Goal: Information Seeking & Learning: Understand process/instructions

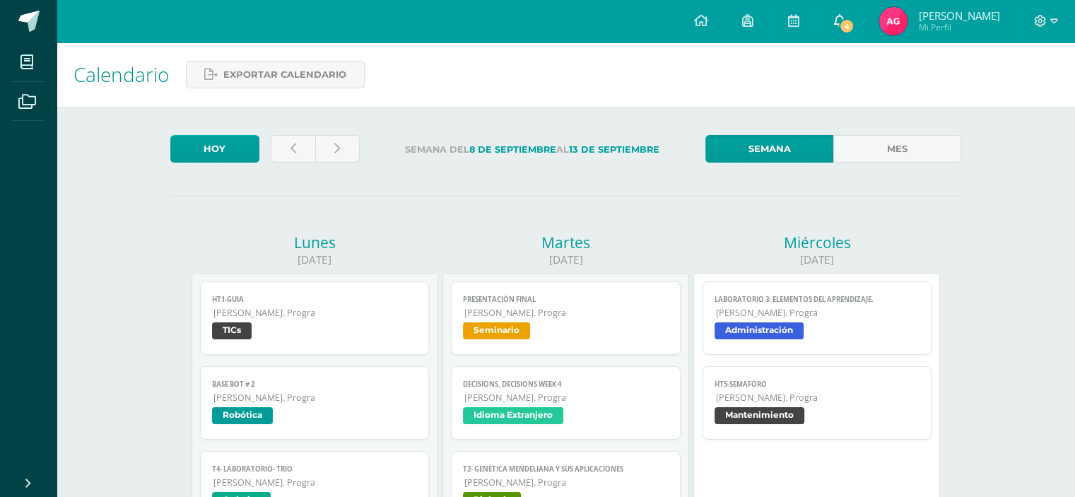
click at [834, 19] on icon at bounding box center [839, 20] width 11 height 13
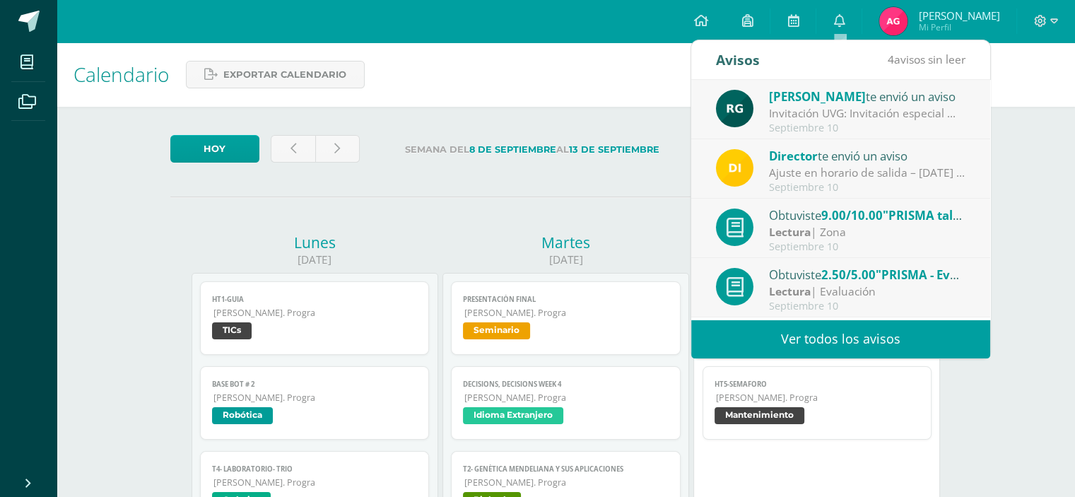
click at [882, 288] on div "Lectura | Evaluación" at bounding box center [867, 292] width 197 height 16
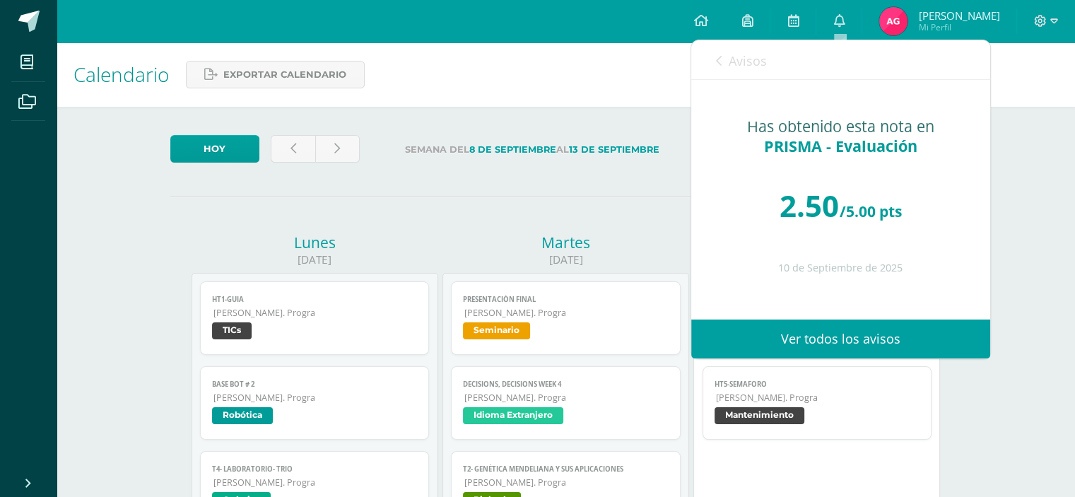
scroll to position [71, 0]
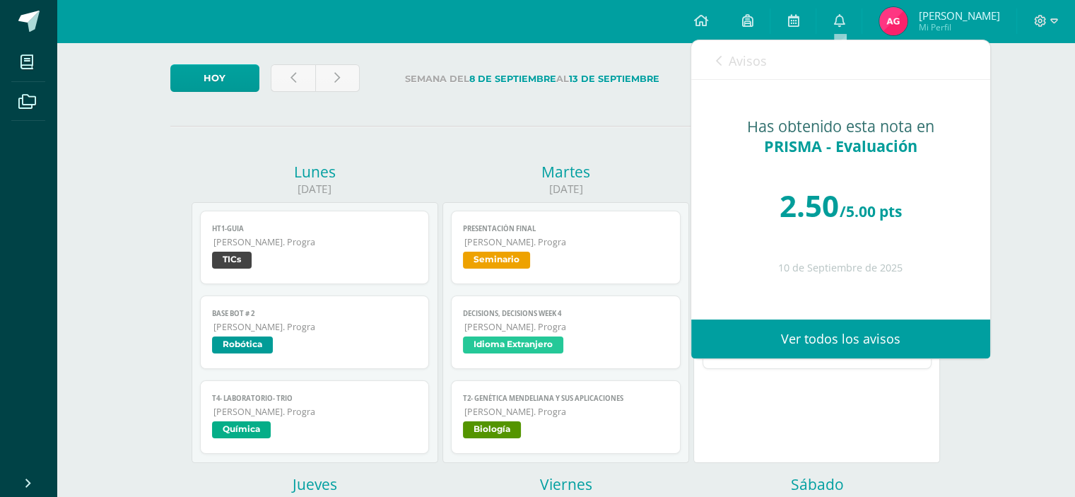
click at [751, 54] on span "Avisos" at bounding box center [748, 60] width 38 height 17
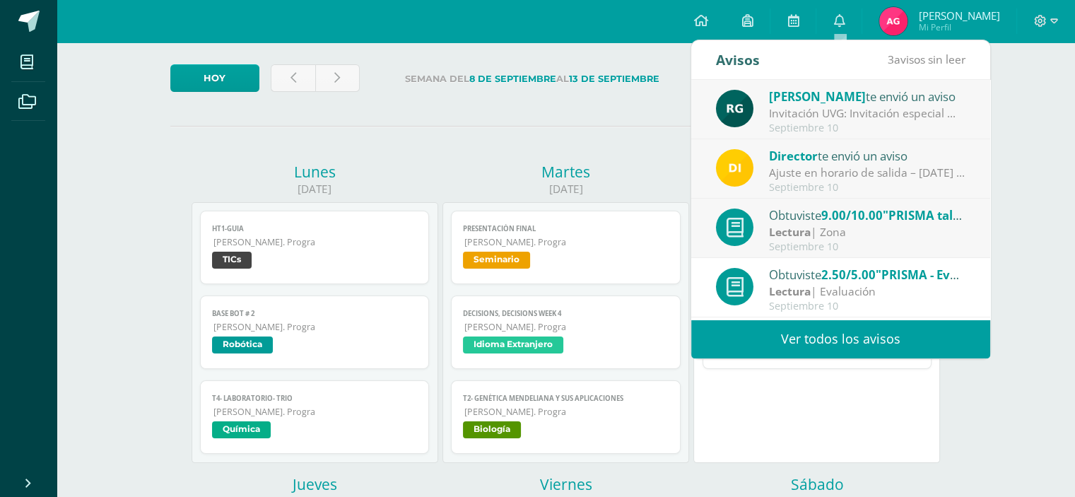
click at [861, 225] on div "Lectura | Zona" at bounding box center [867, 232] width 197 height 16
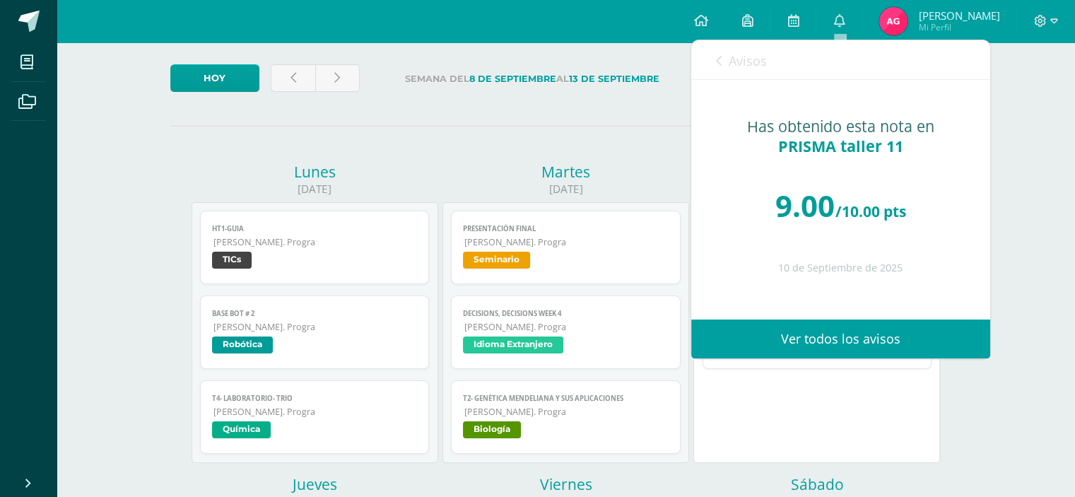
click at [738, 70] on link "Avisos" at bounding box center [741, 60] width 51 height 40
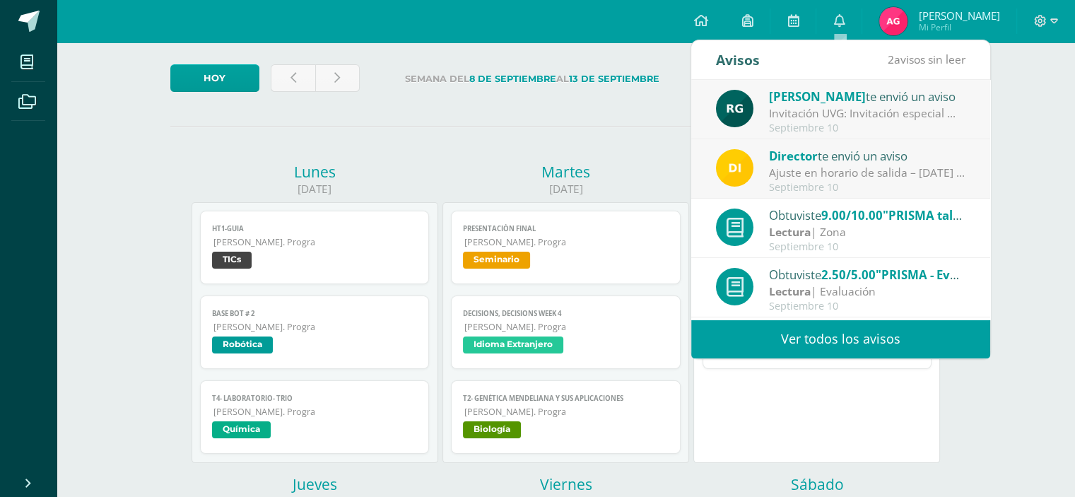
click at [817, 155] on span "Director" at bounding box center [793, 156] width 49 height 16
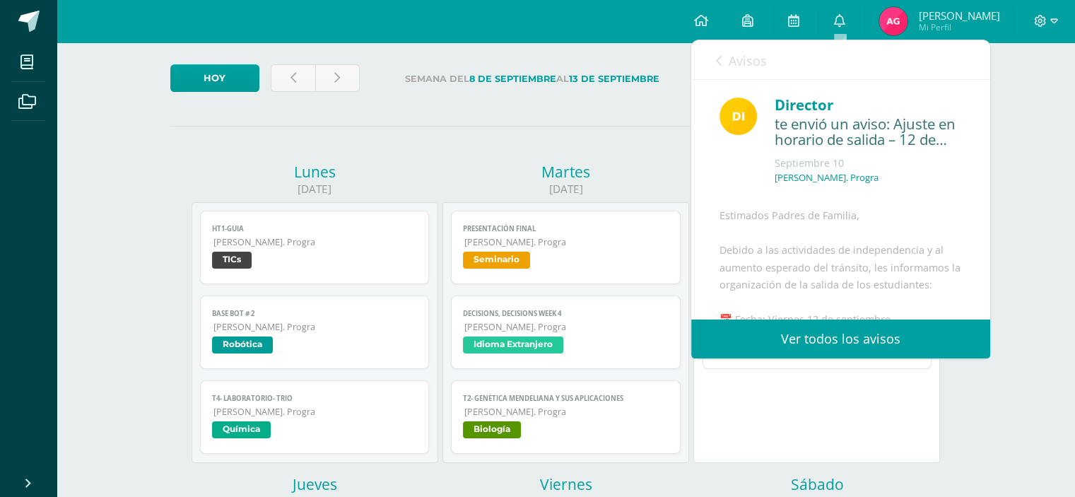
click at [764, 67] on span "Avisos" at bounding box center [748, 60] width 38 height 17
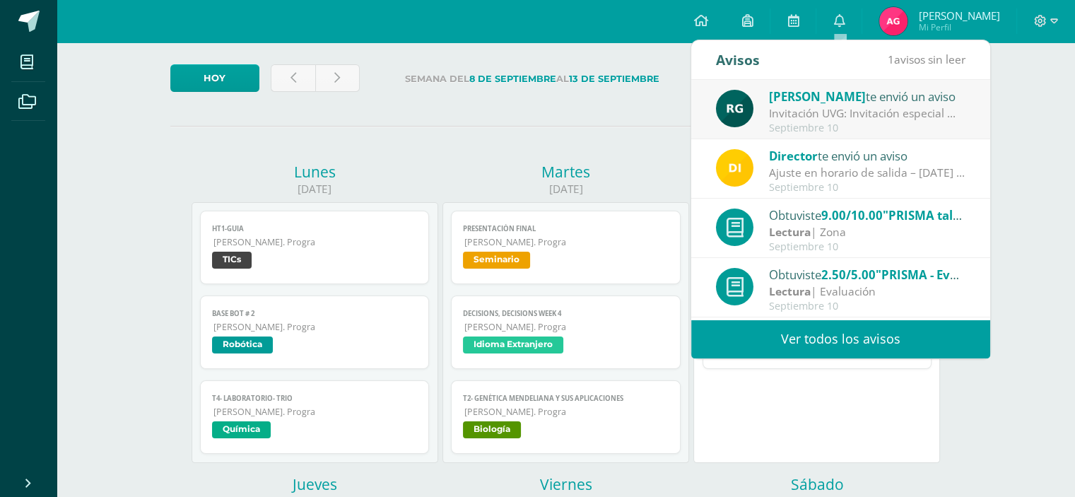
click at [801, 115] on div "Invitación UVG: Invitación especial ✨ El programa Mujeres en Ingeniería – Virtu…" at bounding box center [867, 113] width 197 height 16
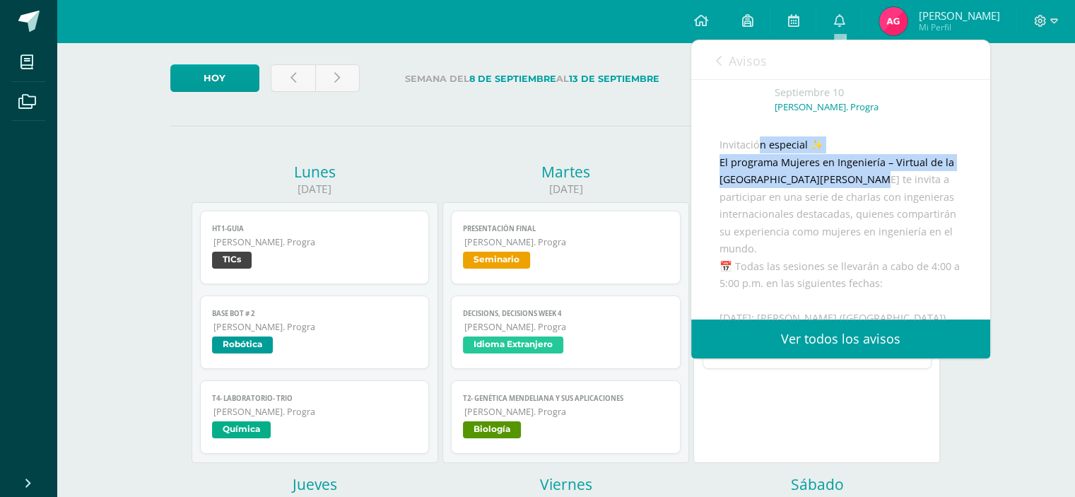
drag, startPoint x: 718, startPoint y: 166, endPoint x: 856, endPoint y: 196, distance: 141.0
click at [856, 196] on div "Rosana Gómez te envió un aviso: Invitación UVG Septiembre 10 Quinto Bach. Progr…" at bounding box center [840, 339] width 299 height 661
click at [956, 163] on div "Rosana Gómez te envió un aviso: Invitación UVG Septiembre 10 Quinto Bach. Progr…" at bounding box center [840, 339] width 299 height 661
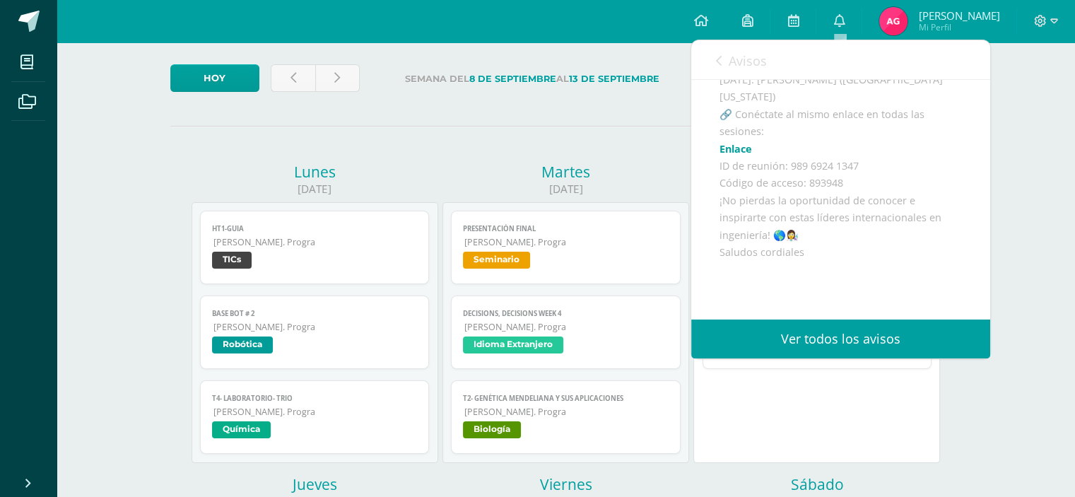
scroll to position [291, 0]
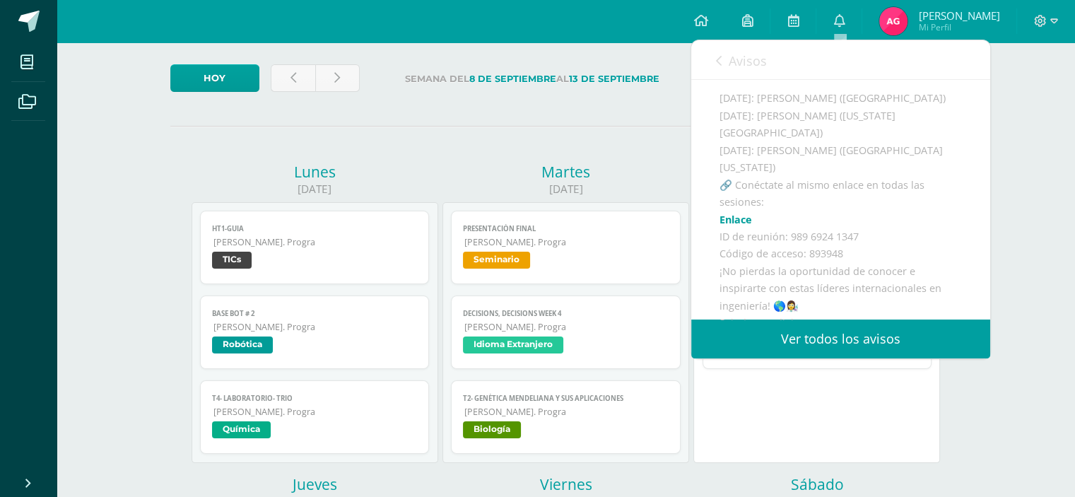
click at [737, 226] on link "Enlace" at bounding box center [736, 219] width 33 height 13
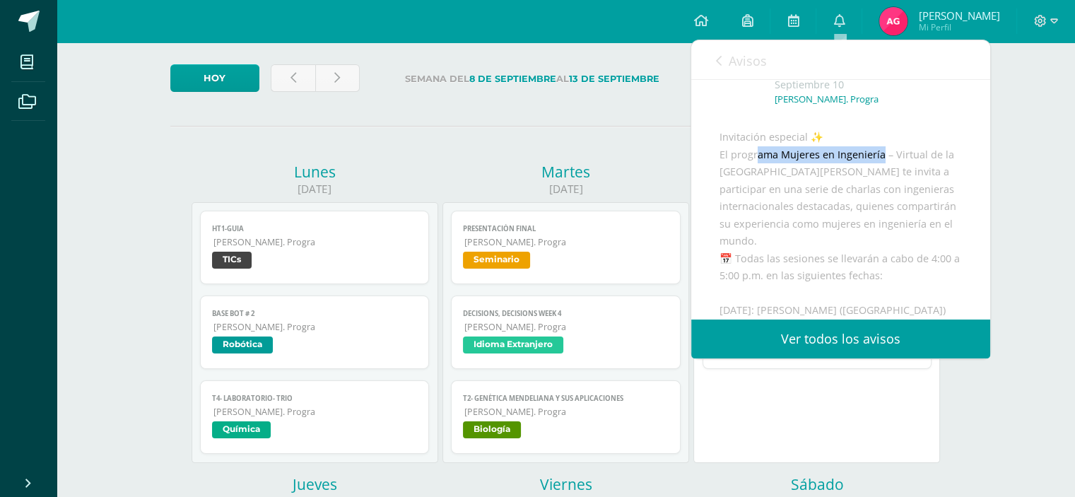
drag, startPoint x: 882, startPoint y: 172, endPoint x: 757, endPoint y: 177, distance: 124.6
click at [757, 177] on div "Invitación especial ✨ El programa Mujeres en Ingeniería – Virtual de la Univers…" at bounding box center [841, 389] width 243 height 520
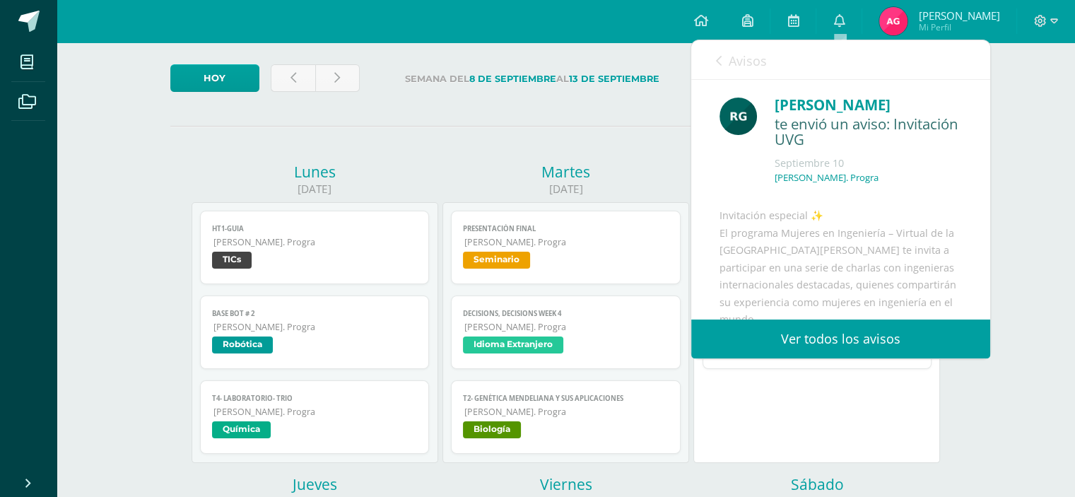
click at [763, 78] on link "Avisos" at bounding box center [741, 60] width 51 height 40
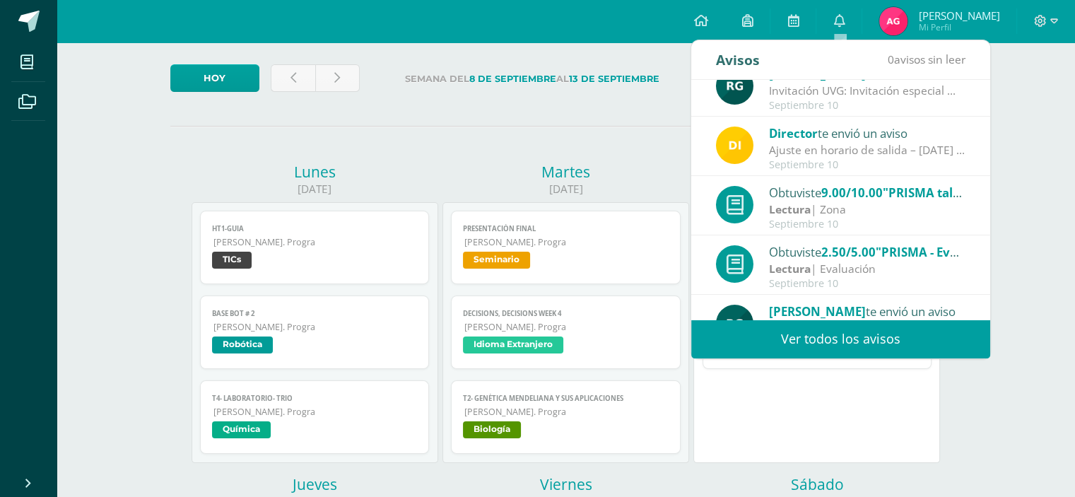
scroll to position [93, 0]
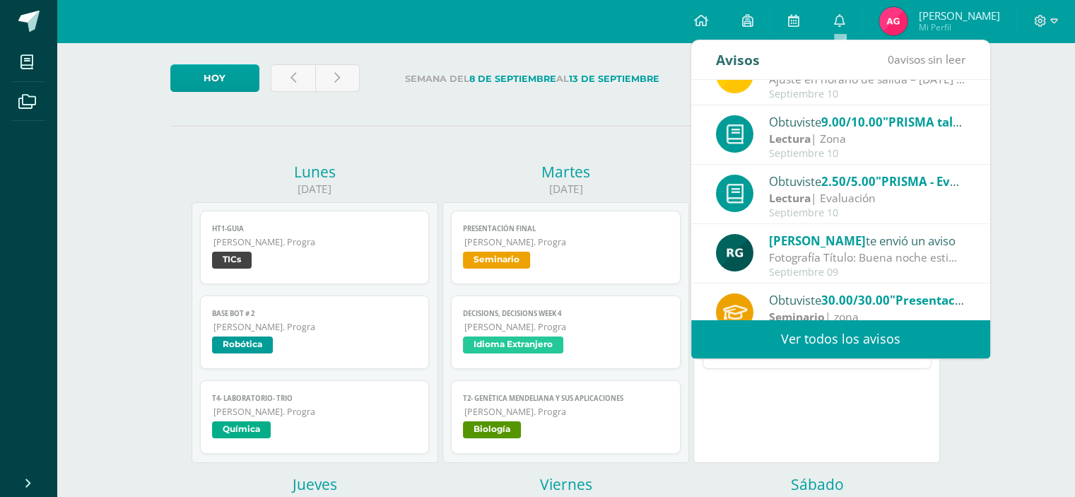
click at [988, 36] on link "Allysson Azucely Mi Perfil" at bounding box center [940, 21] width 154 height 42
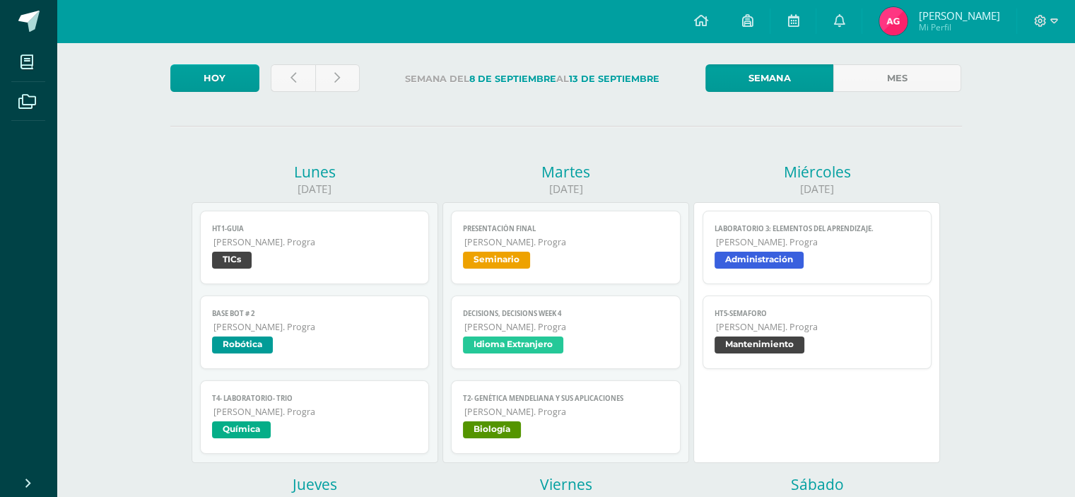
click at [988, 36] on link "Allysson Azucely Mi Perfil" at bounding box center [940, 21] width 154 height 42
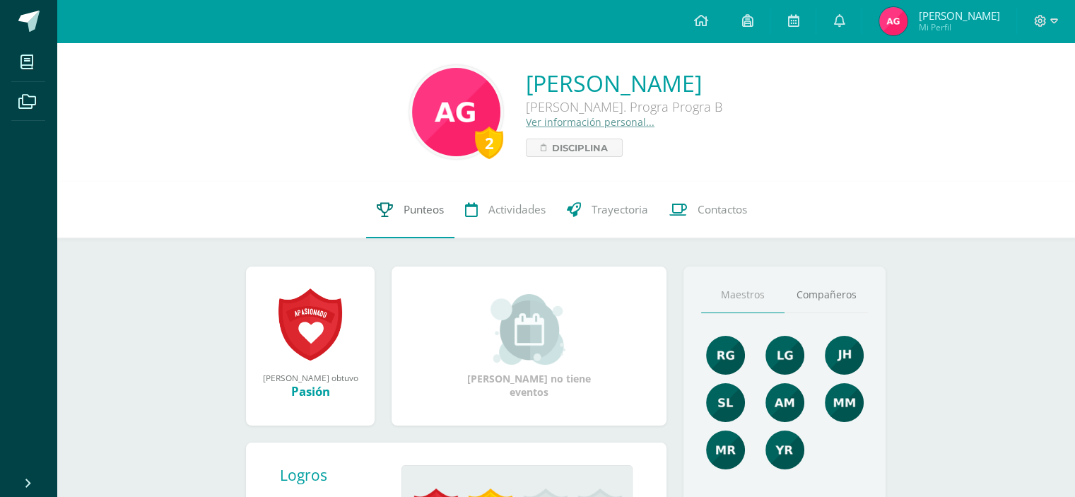
click at [388, 216] on icon at bounding box center [385, 209] width 16 height 15
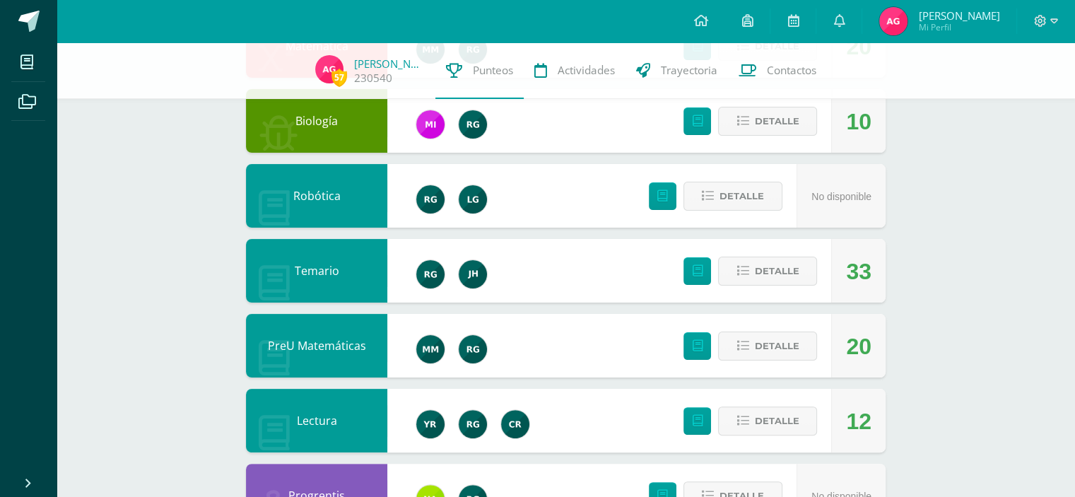
scroll to position [354, 0]
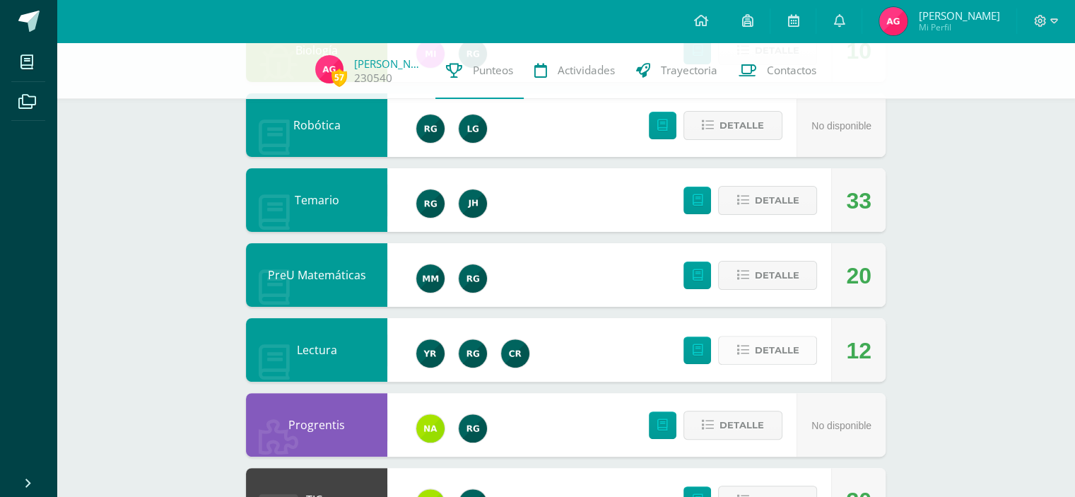
click at [766, 340] on span "Detalle" at bounding box center [776, 350] width 45 height 26
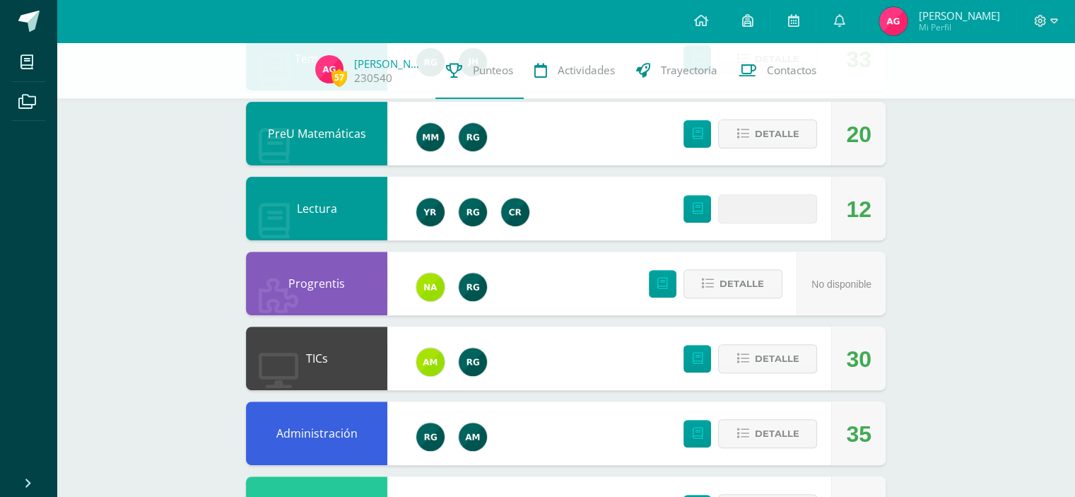
scroll to position [566, 0]
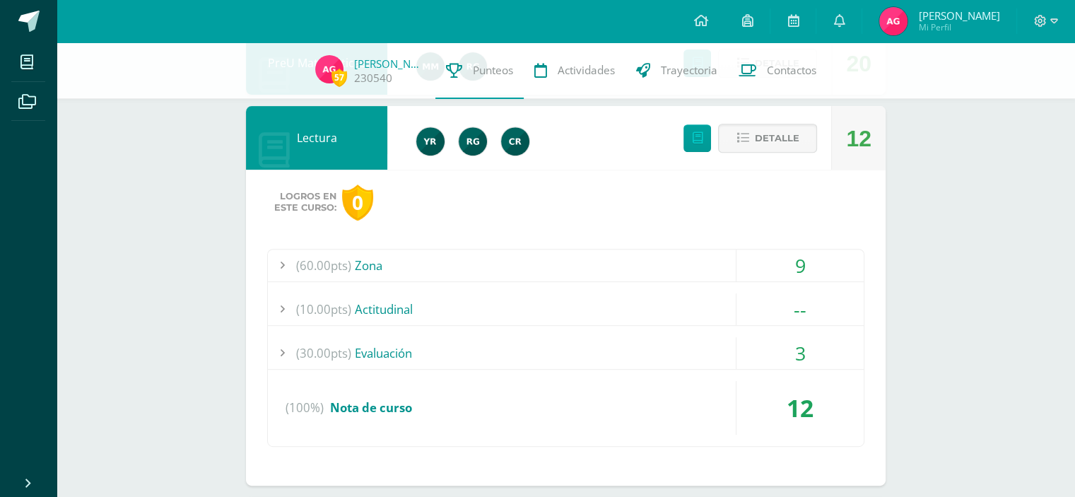
click at [611, 266] on div "(60.00pts) Zona" at bounding box center [566, 266] width 596 height 32
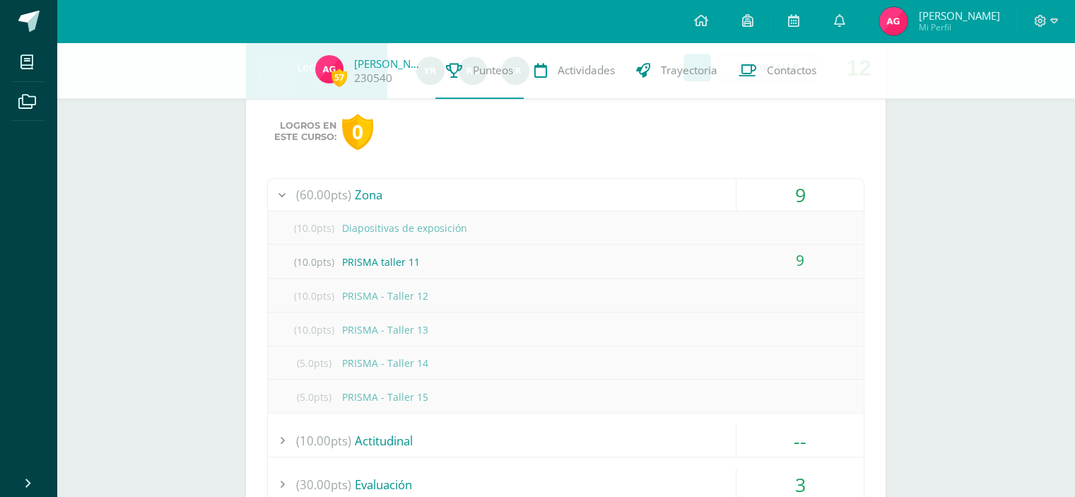
scroll to position [707, 0]
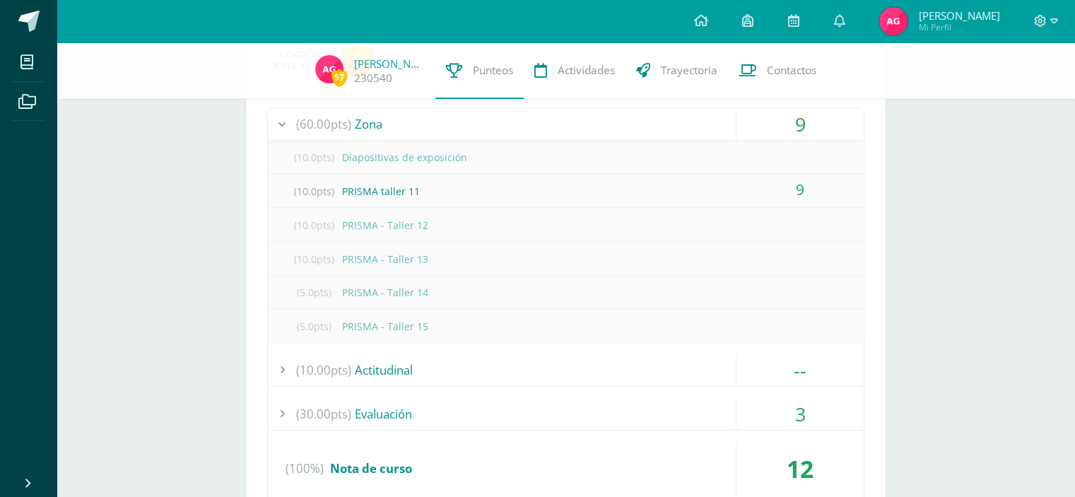
click at [602, 398] on div "(30.00pts) Evaluación" at bounding box center [566, 414] width 596 height 32
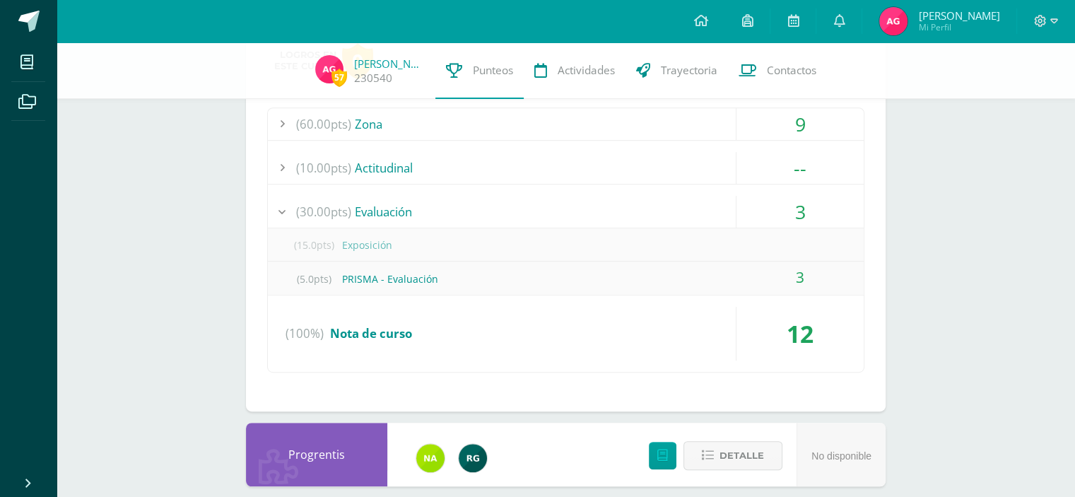
click at [447, 209] on div "(30.00pts) Evaluación" at bounding box center [566, 212] width 596 height 32
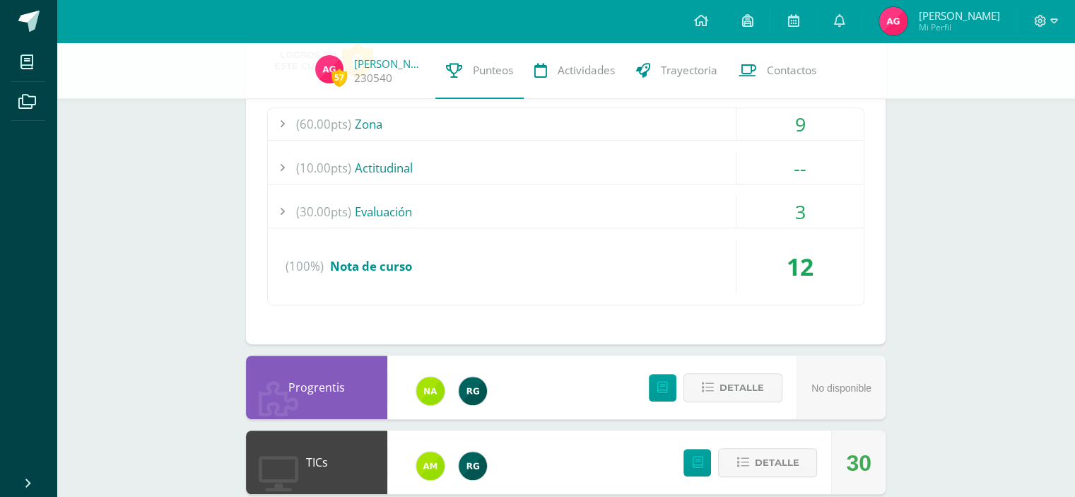
scroll to position [566, 0]
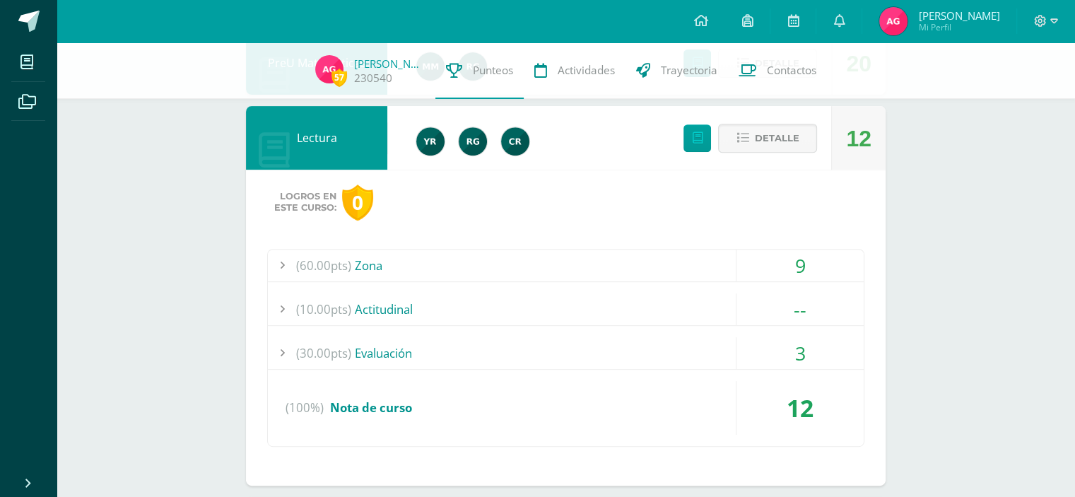
click at [775, 153] on div "Detalle" at bounding box center [747, 138] width 169 height 64
click at [775, 142] on span "Detalle" at bounding box center [776, 138] width 45 height 26
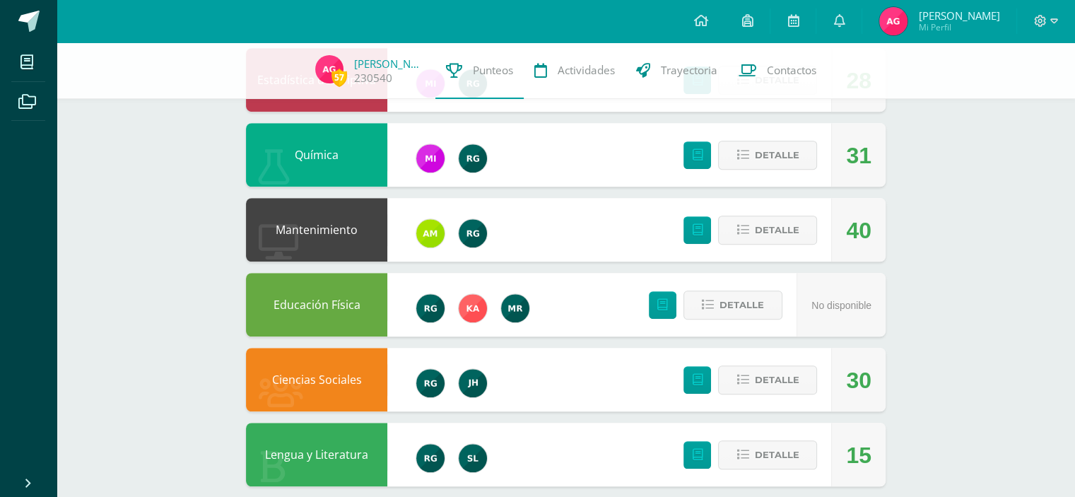
scroll to position [1015, 0]
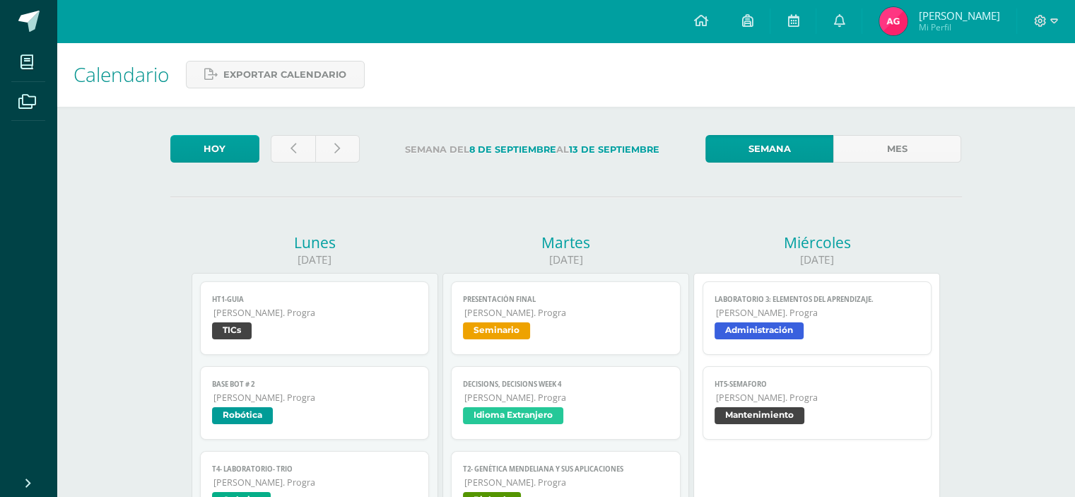
click at [25, 33] on link at bounding box center [28, 21] width 57 height 42
click at [32, 18] on span at bounding box center [28, 21] width 21 height 21
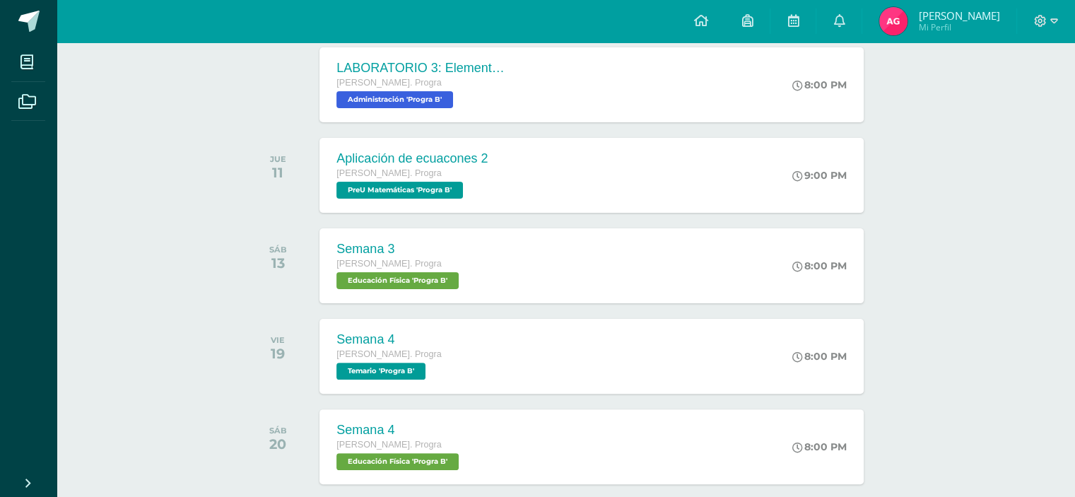
scroll to position [110, 0]
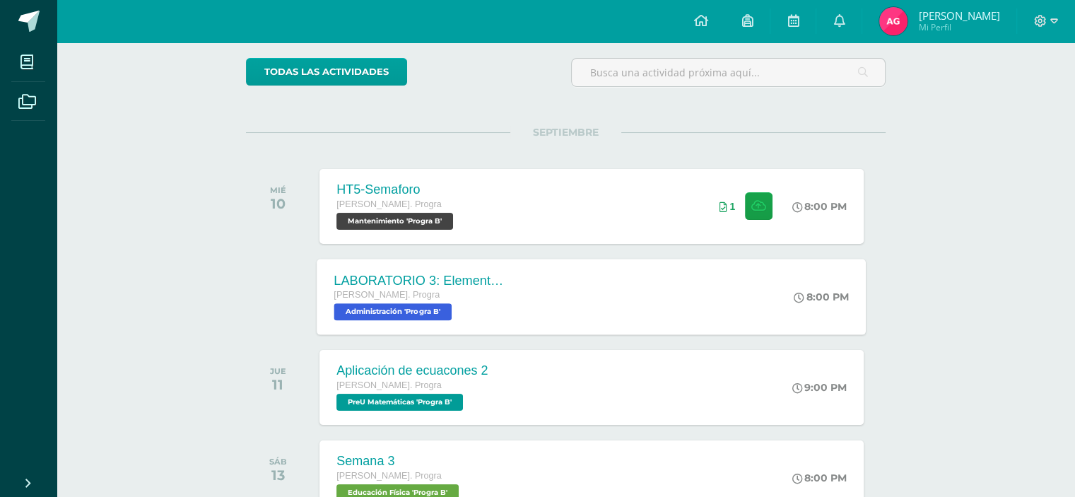
click at [837, 276] on div "8:00 PM" at bounding box center [829, 297] width 75 height 76
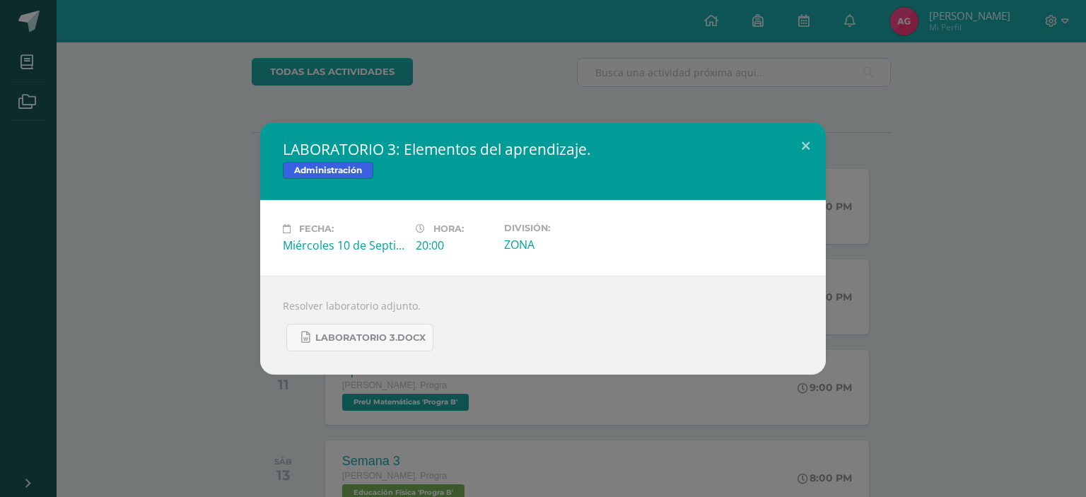
click at [323, 300] on div "Resolver laboratorio adjunto. LABORATORIO 3.docx" at bounding box center [543, 325] width 566 height 99
click at [284, 298] on div "Resolver laboratorio adjunto. LABORATORIO 3.docx" at bounding box center [543, 325] width 566 height 99
drag, startPoint x: 280, startPoint y: 155, endPoint x: 440, endPoint y: 323, distance: 232.5
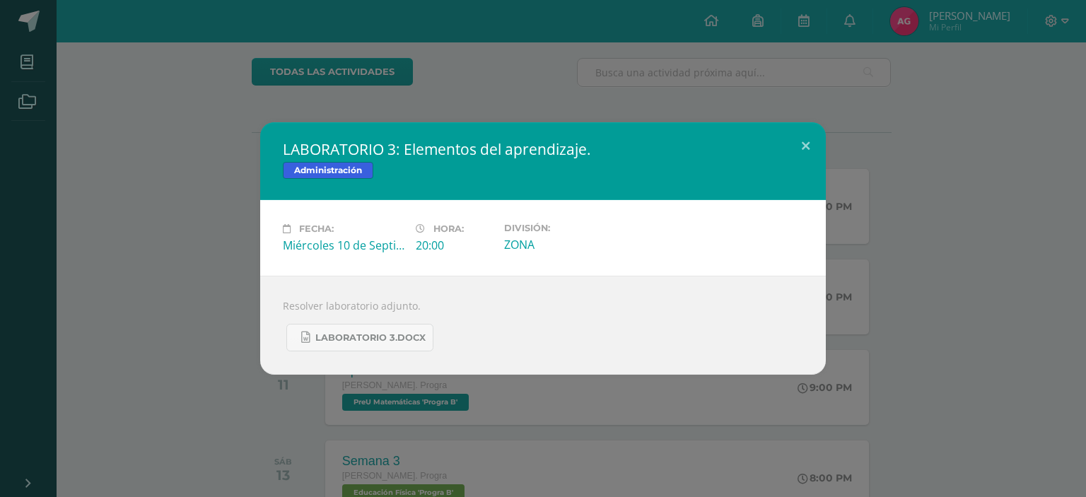
click at [439, 325] on div "LABORATORIO 3: Elementos del aprendizaje. Administración Fecha: [DATE] Hora: 20…" at bounding box center [543, 248] width 566 height 252
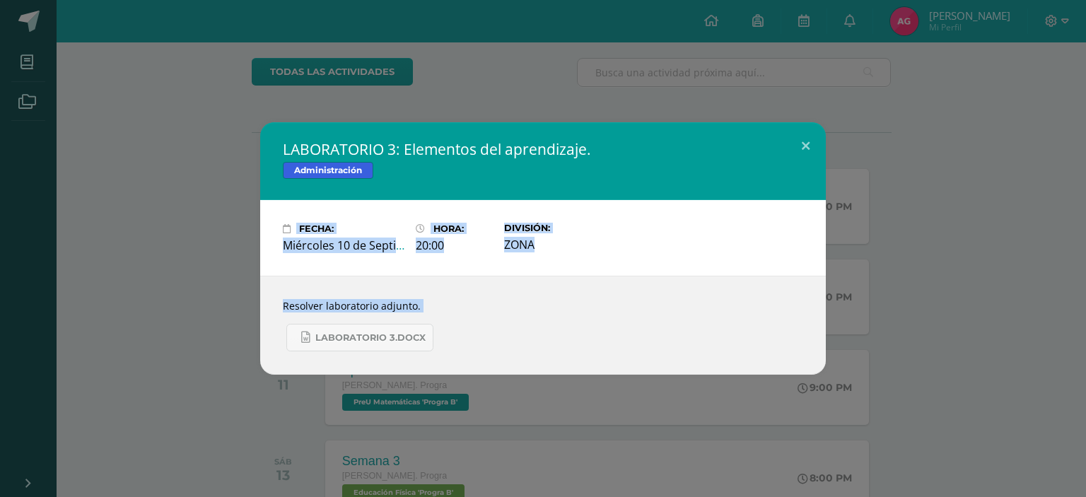
drag, startPoint x: 440, startPoint y: 323, endPoint x: 269, endPoint y: 182, distance: 222.1
click at [269, 182] on div "LABORATORIO 3: Elementos del aprendizaje. Administración Fecha: [DATE] Hora: 20…" at bounding box center [543, 248] width 566 height 252
click at [300, 244] on div "Miércoles 10 de Septiembre" at bounding box center [344, 246] width 122 height 16
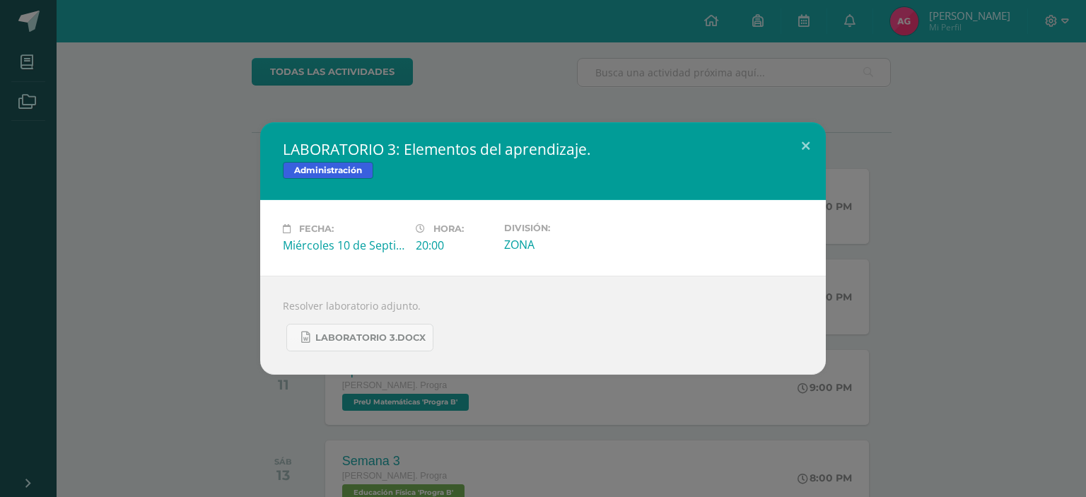
click at [232, 262] on div "LABORATORIO 3: Elementos del aprendizaje. Administración Fecha: [DATE] Hora: 20…" at bounding box center [543, 248] width 1075 height 252
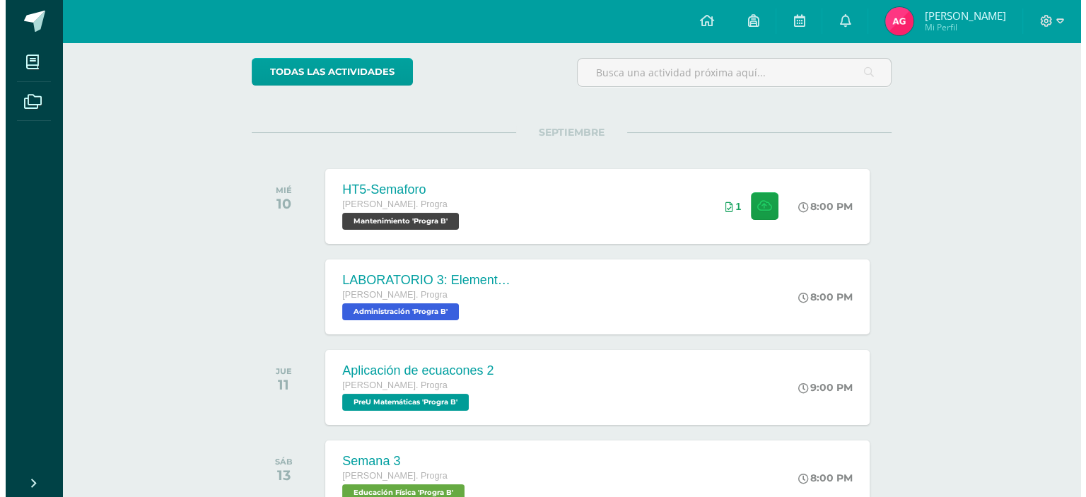
scroll to position [181, 0]
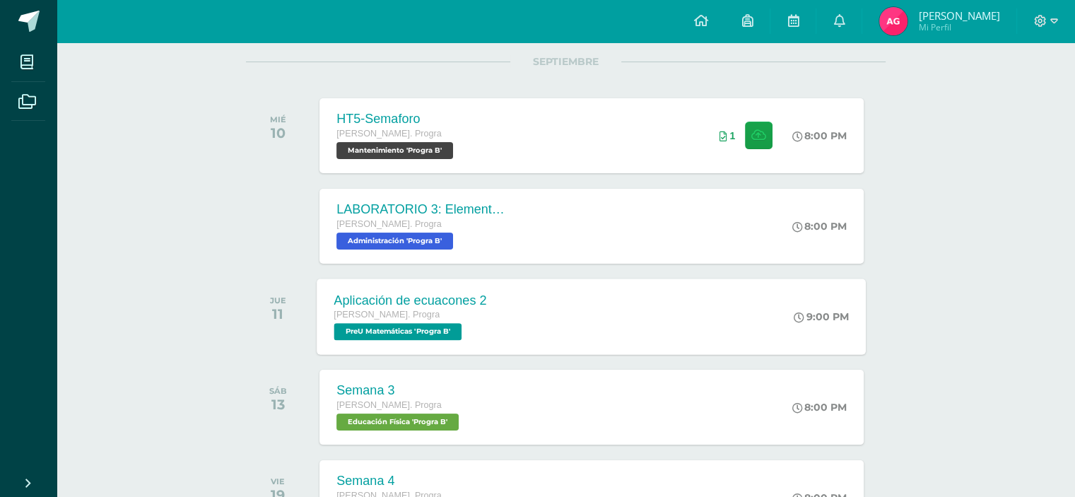
click at [333, 303] on div "Aplicación de ecuacones 2 Quinto Bach. Progra PreU Matemáticas 'Progra B'" at bounding box center [410, 317] width 187 height 76
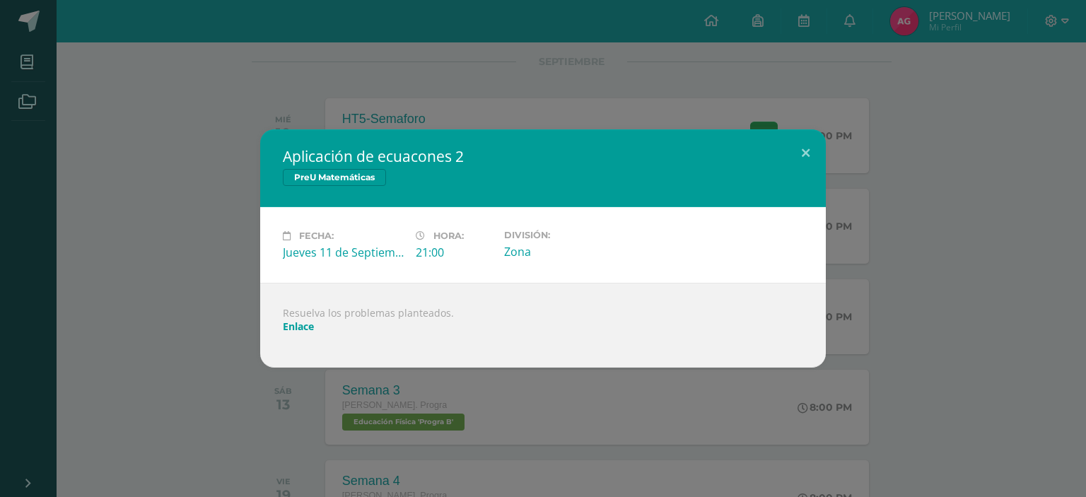
click at [298, 320] on link "Enlace" at bounding box center [298, 326] width 31 height 13
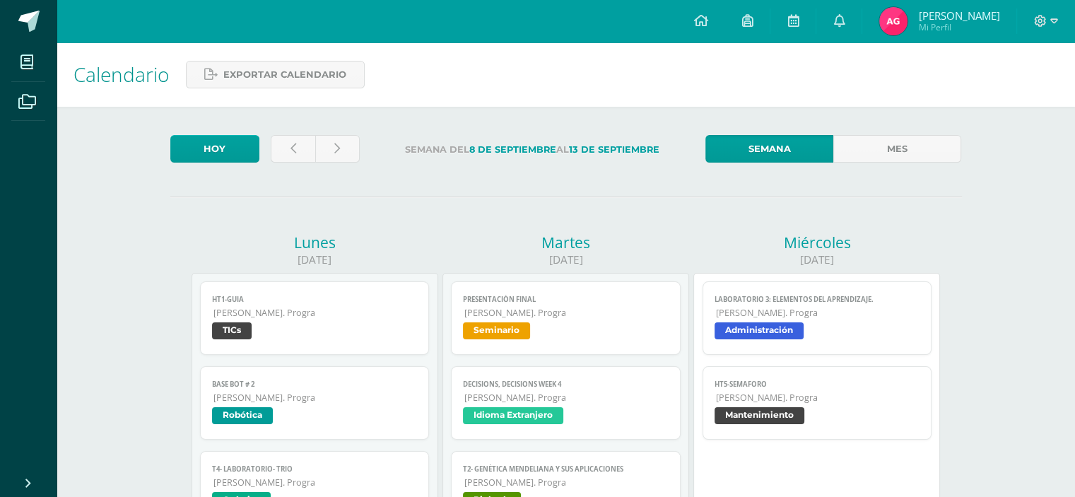
click at [13, 16] on link at bounding box center [28, 21] width 57 height 42
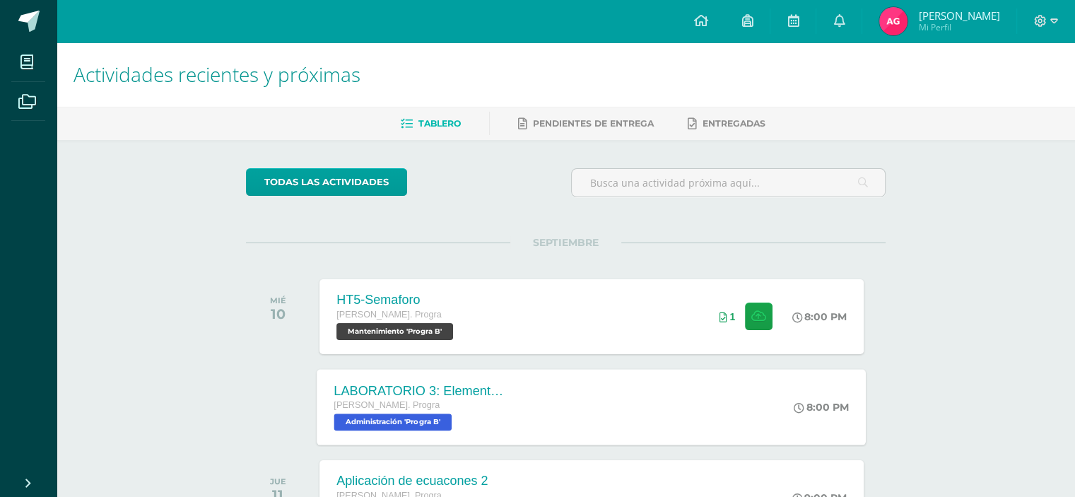
click at [632, 420] on div "LABORATORIO 3: Elementos del aprendizaje. [PERSON_NAME]. Progra Administración …" at bounding box center [591, 407] width 549 height 76
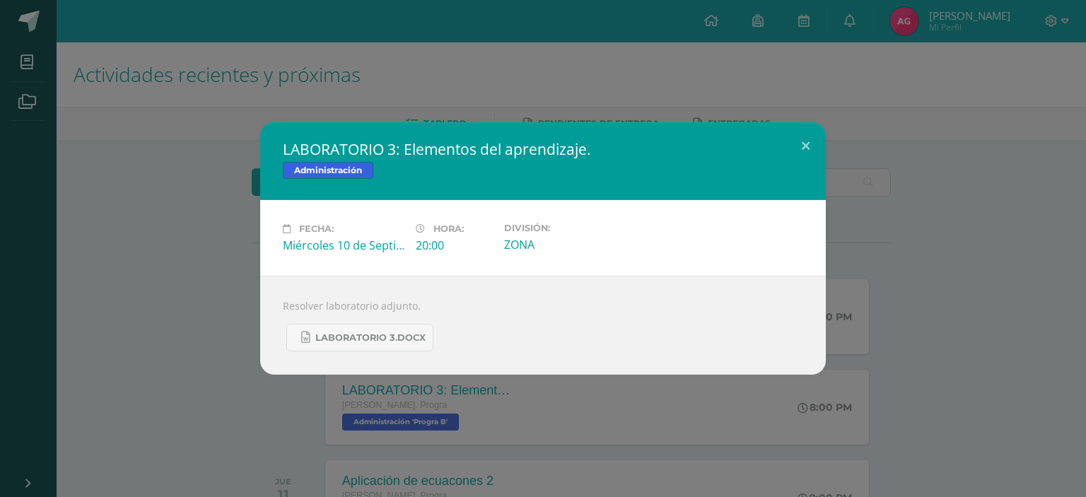
click at [339, 310] on div "Resolver laboratorio adjunto. LABORATORIO 3.docx" at bounding box center [543, 325] width 566 height 99
click at [983, 249] on div "LABORATORIO 3: Elementos del aprendizaje. Administración Fecha: [DATE] Hora: 20…" at bounding box center [543, 248] width 1075 height 252
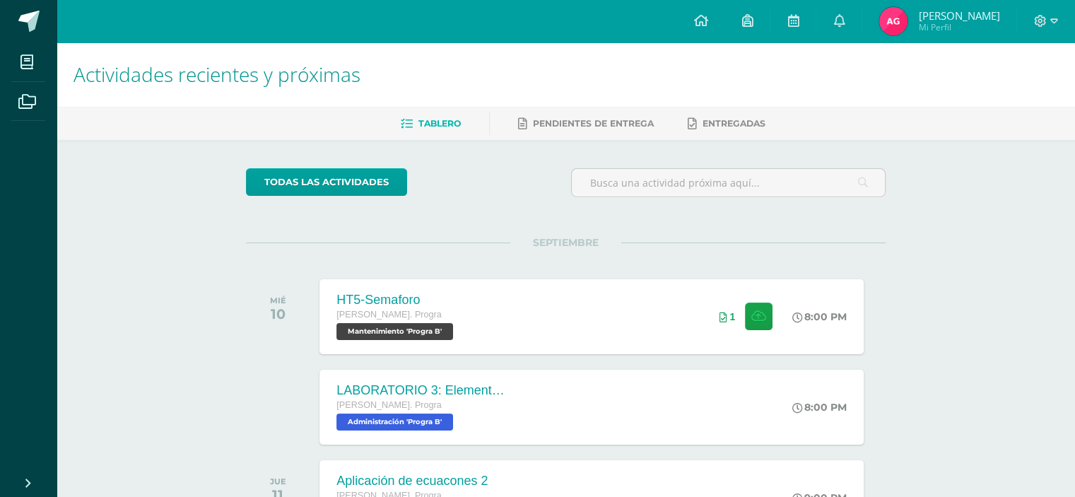
click at [486, 321] on div "HT5-Semaforo [PERSON_NAME]. Progra Mantenimiento 'Progra B' 8:00 PM 1 HT5-[GEOG…" at bounding box center [592, 316] width 544 height 75
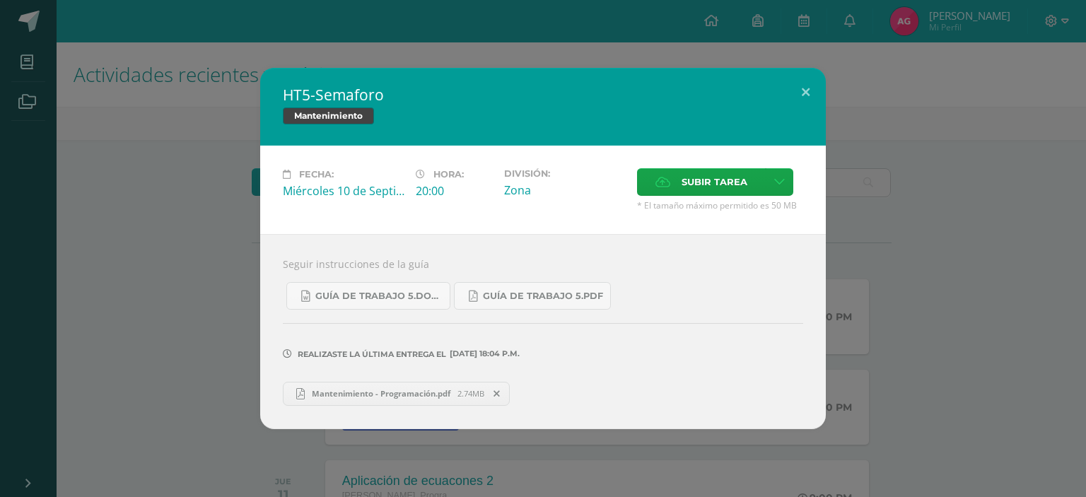
click at [235, 319] on div "HT5-Semaforo Mantenimiento Fecha: [DATE] Hora: 20:00 División: Zona" at bounding box center [543, 248] width 1075 height 361
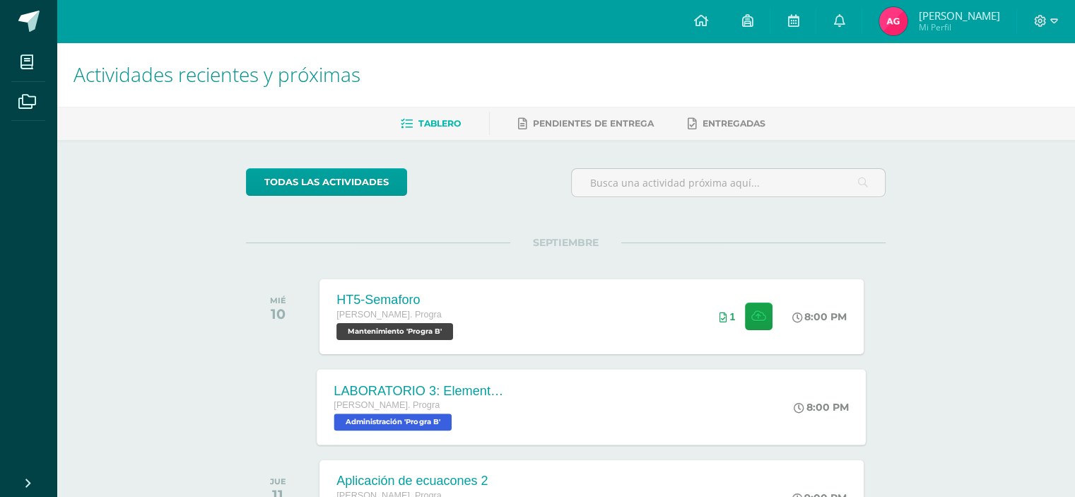
click at [434, 388] on div "LABORATORIO 3: Elementos del aprendizaje." at bounding box center [419, 390] width 171 height 15
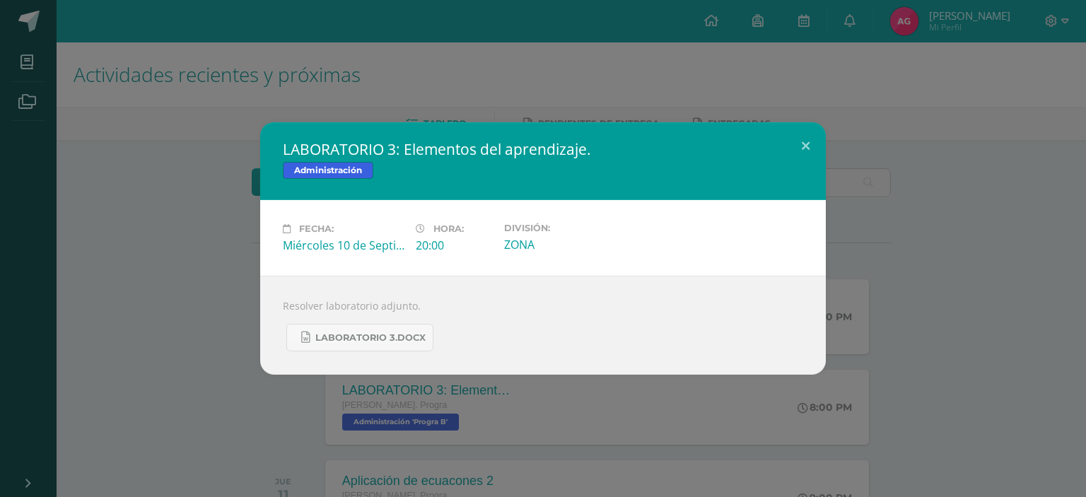
click at [984, 279] on div "LABORATORIO 3: Elementos del aprendizaje. Administración Fecha: [DATE] Hora: 20…" at bounding box center [543, 248] width 1075 height 252
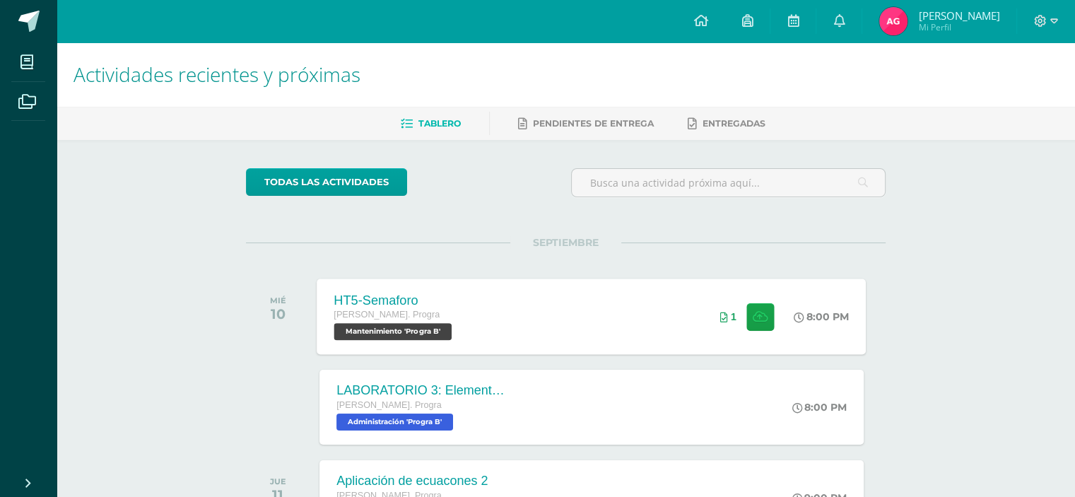
click at [525, 311] on div "HT5-Semaforo [PERSON_NAME]. Progra Mantenimiento 'Progra B' 8:00 PM 1 HT5-[GEOG…" at bounding box center [591, 317] width 549 height 76
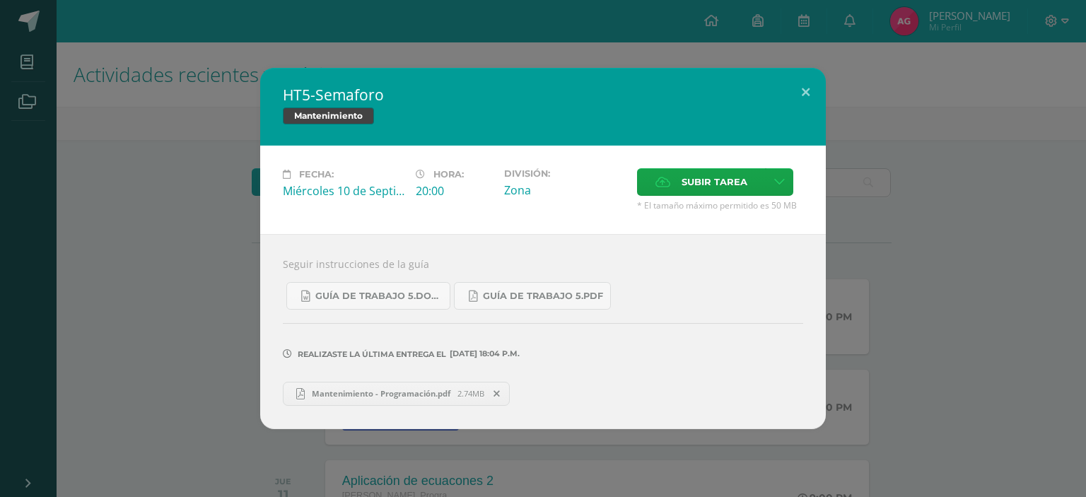
drag, startPoint x: 283, startPoint y: 267, endPoint x: 486, endPoint y: 268, distance: 202.9
click at [486, 268] on div "Seguir instrucciones de la guía Guía de trabajo 5.docx Guía de trabajo 5.pdf Re…" at bounding box center [543, 331] width 566 height 194
click at [861, 305] on div "HT5-Semaforo Mantenimiento Fecha: [DATE] Hora: 20:00 División: Zona" at bounding box center [543, 248] width 1075 height 361
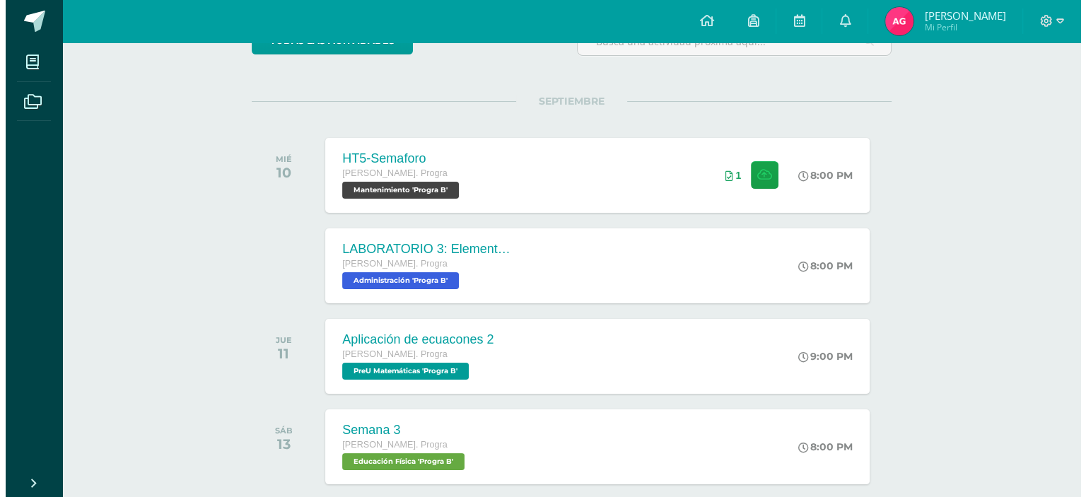
scroll to position [212, 0]
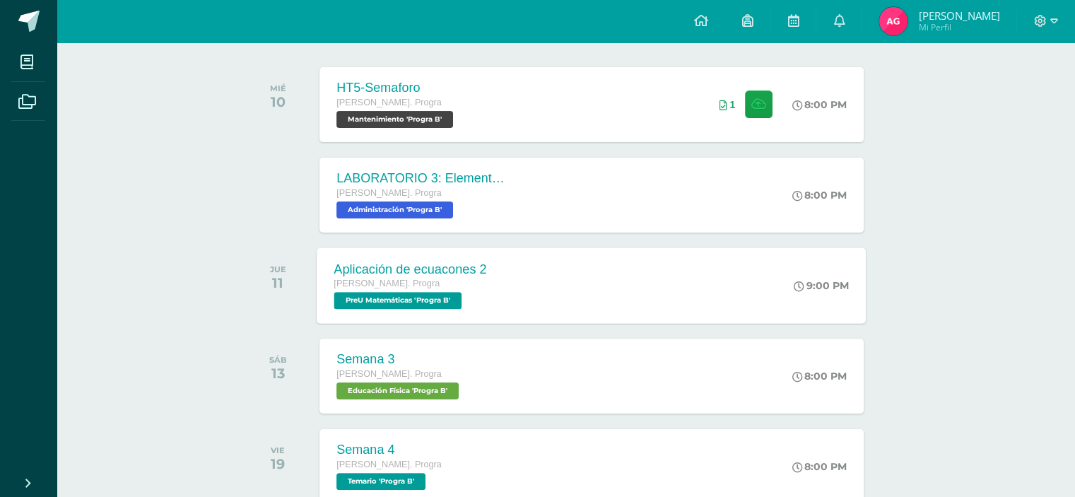
click at [419, 296] on span "PreU Matemáticas 'Progra B'" at bounding box center [398, 300] width 128 height 17
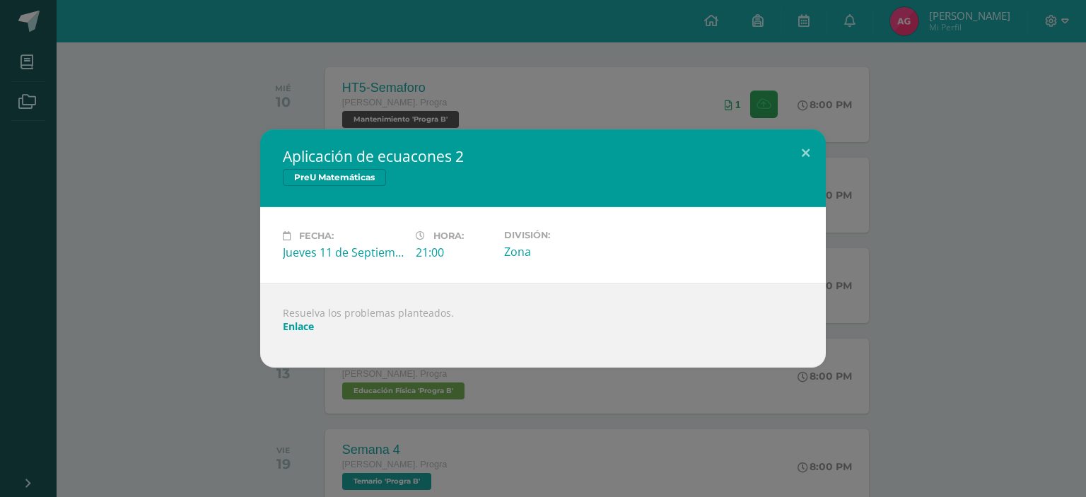
click at [290, 333] on link "Enlace" at bounding box center [298, 326] width 31 height 13
